Goal: Information Seeking & Learning: Learn about a topic

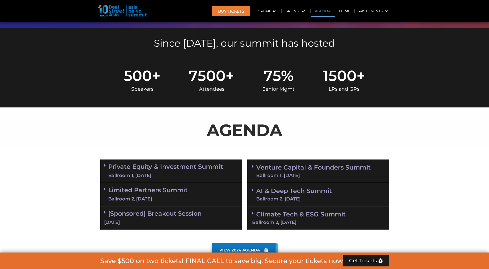
scroll to position [258, 0]
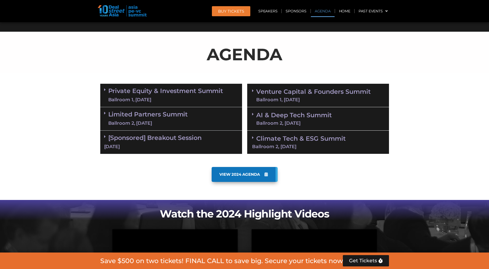
click at [249, 172] on link "VIEW 2024 AGENDA" at bounding box center [245, 174] width 66 height 15
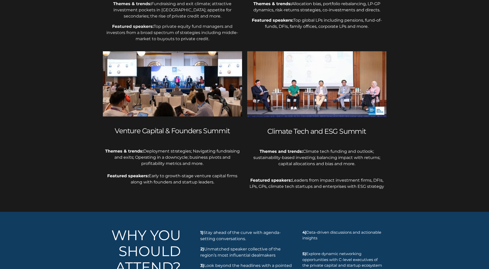
scroll to position [232, 0]
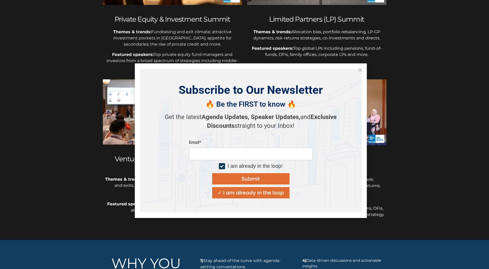
click at [361, 70] on icon "Close" at bounding box center [360, 70] width 5 height 5
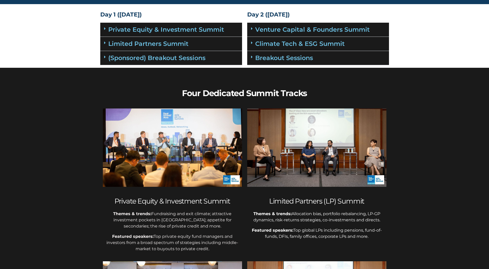
scroll to position [0, 0]
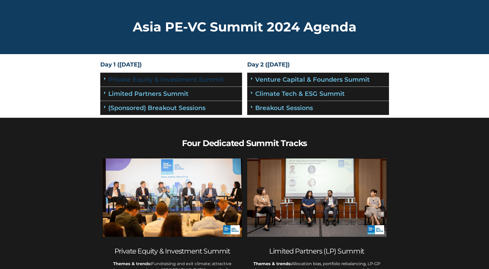
click at [168, 82] on link "Private Equity & Investment Summit" at bounding box center [166, 79] width 116 height 7
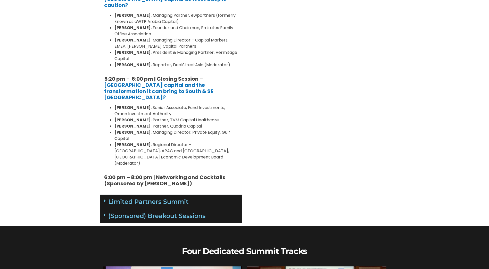
scroll to position [696, 0]
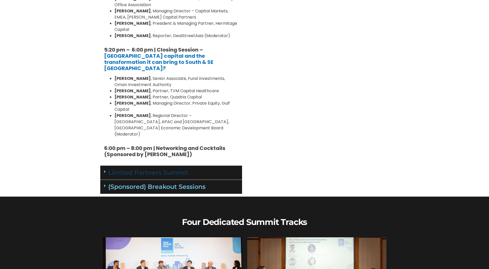
click at [132, 169] on link "Limited Partners Summit" at bounding box center [148, 172] width 80 height 7
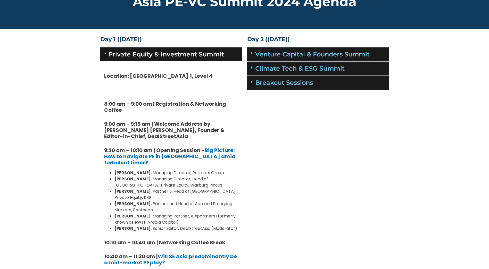
scroll to position [0, 0]
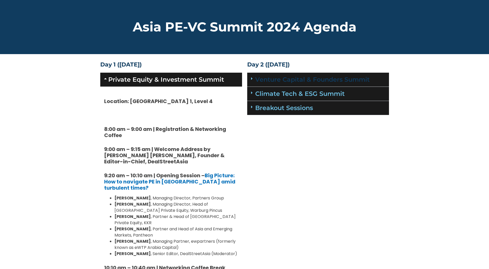
click at [304, 81] on link "Venture Capital & Founders​ Summit" at bounding box center [312, 79] width 115 height 7
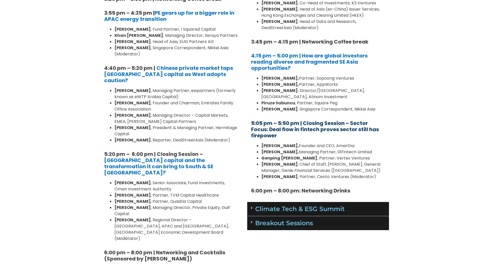
scroll to position [645, 0]
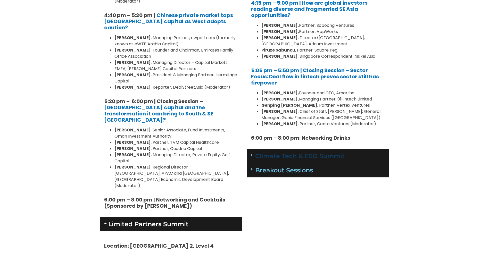
click at [293, 152] on link "Climate Tech & ESG Summit" at bounding box center [300, 155] width 90 height 7
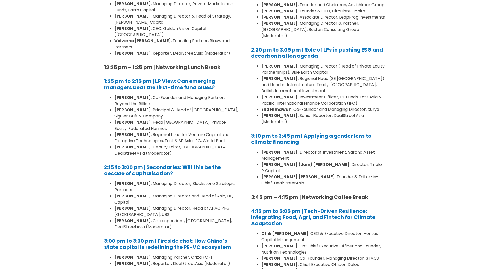
scroll to position [1109, 0]
